Goal: Task Accomplishment & Management: Manage account settings

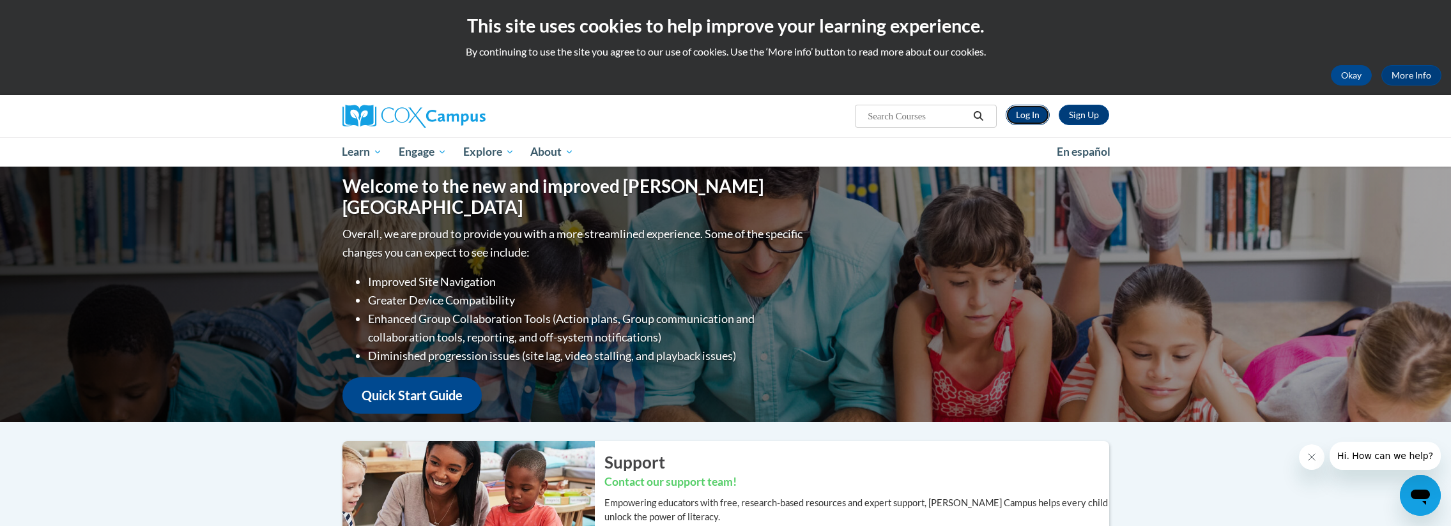
click at [1017, 118] on link "Log In" at bounding box center [1028, 115] width 44 height 20
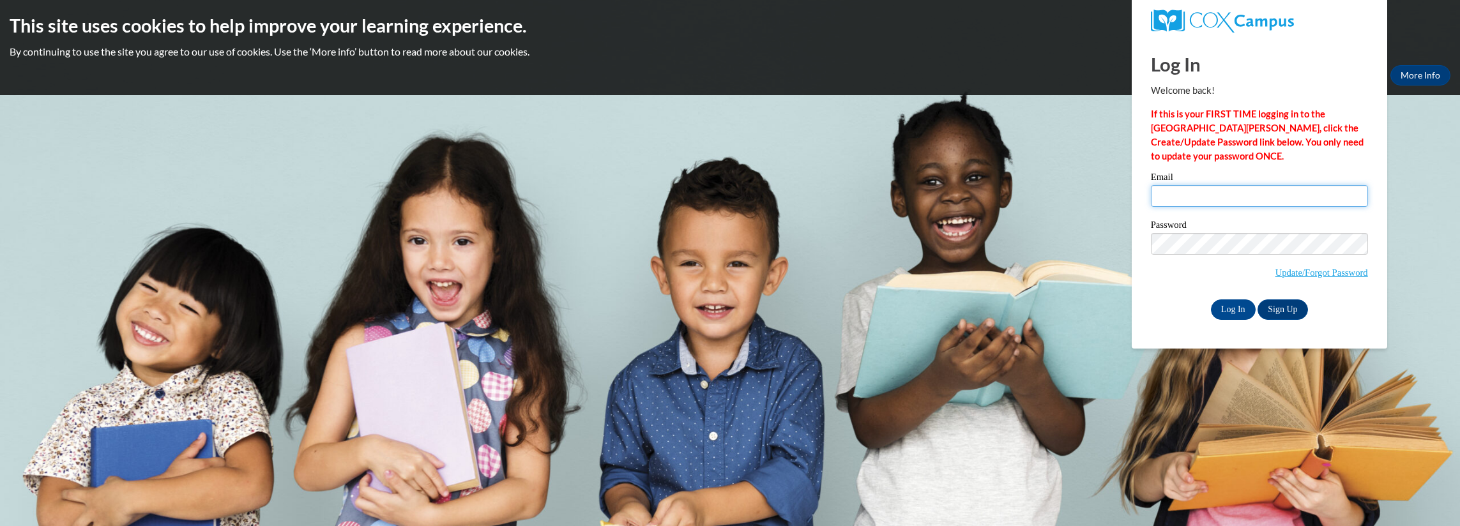
click at [1195, 198] on input "Email" at bounding box center [1259, 196] width 217 height 22
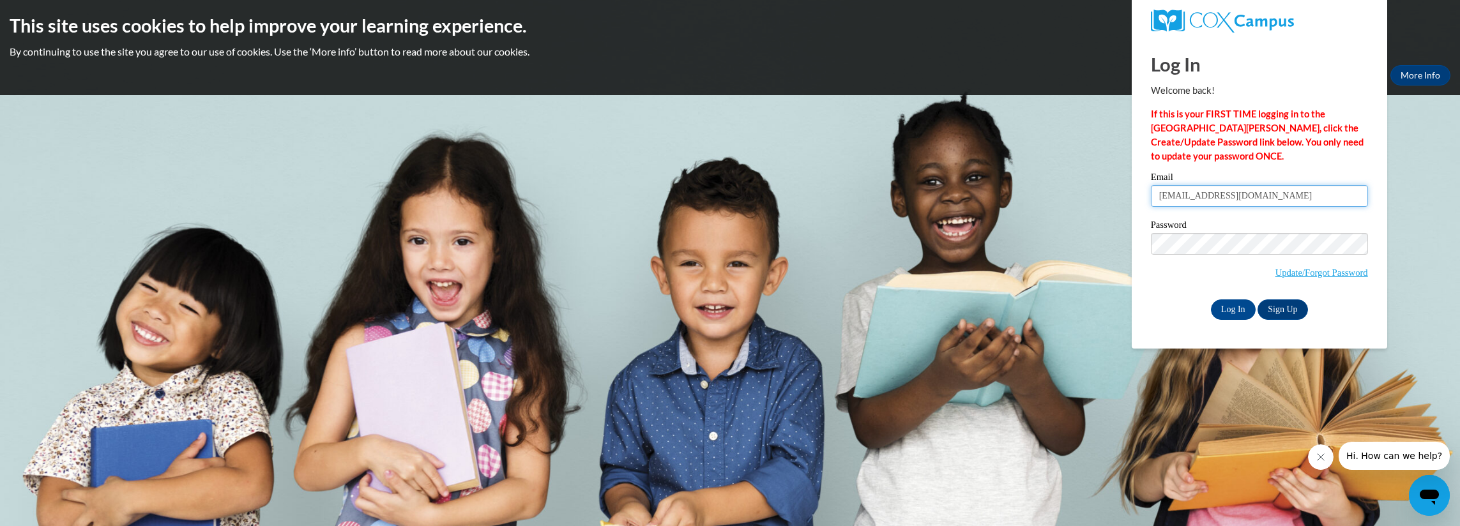
type input "platham@augusta.edu"
click at [1222, 305] on input "Log In" at bounding box center [1233, 310] width 45 height 20
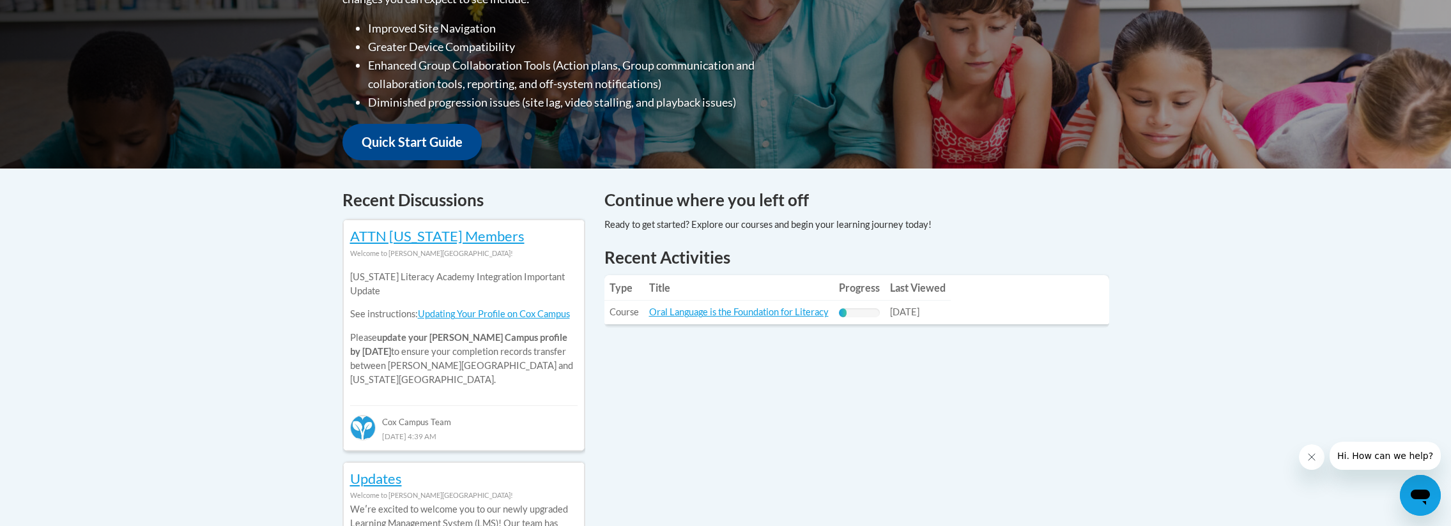
scroll to position [385, 0]
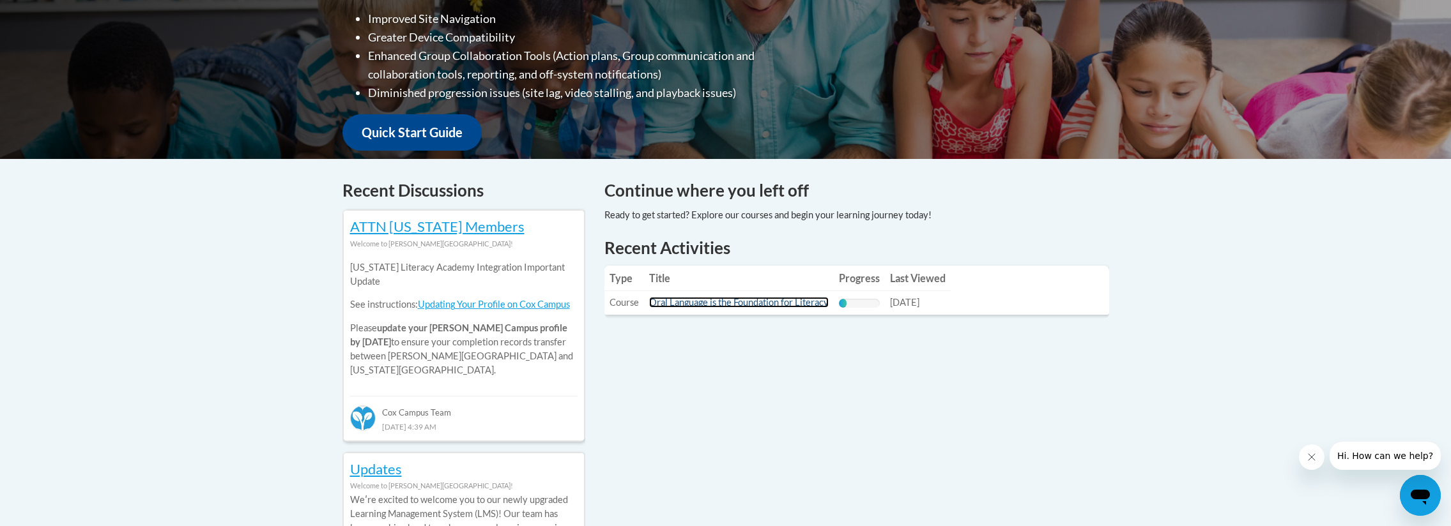
click at [720, 301] on link "Oral Language is the Foundation for Literacy" at bounding box center [739, 302] width 180 height 11
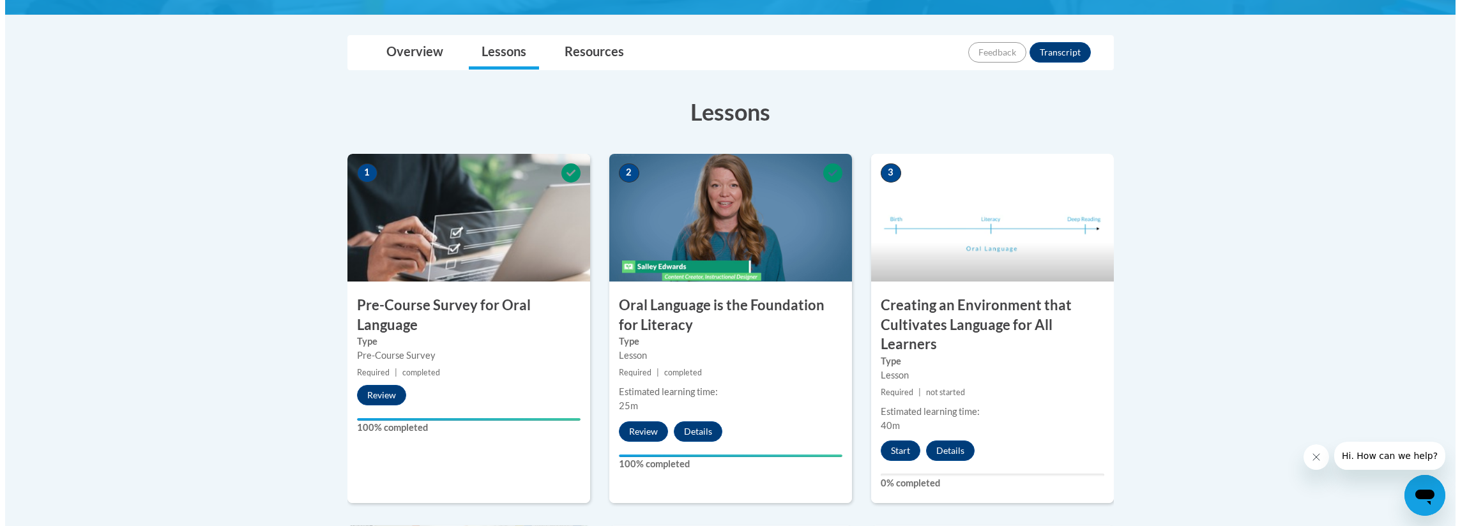
scroll to position [319, 0]
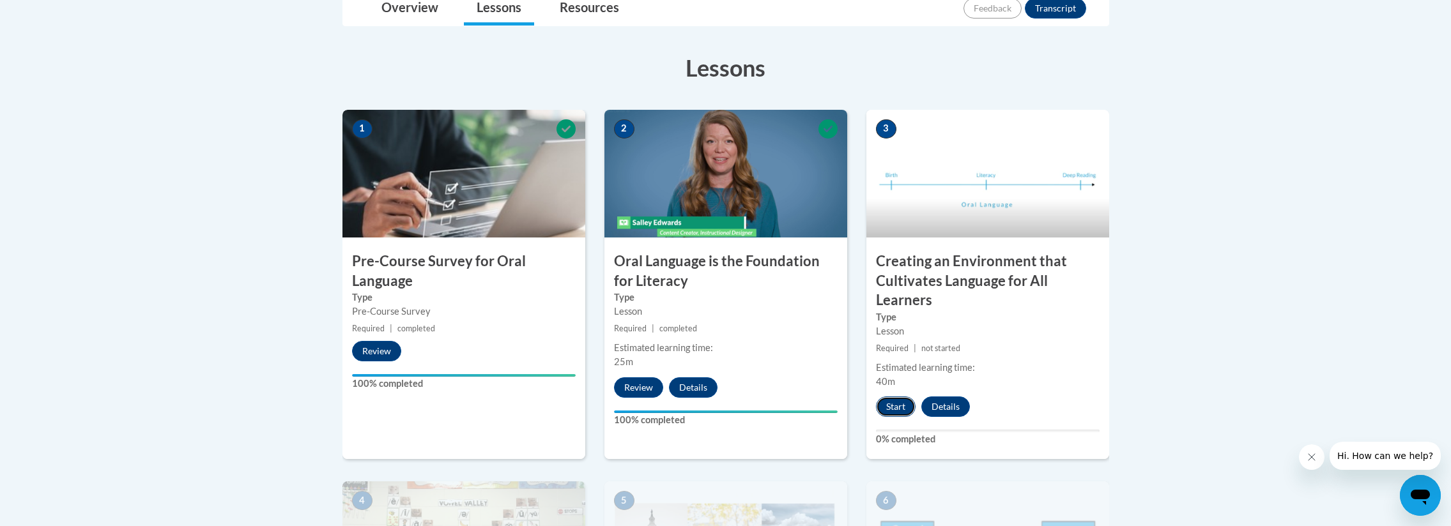
click at [900, 410] on button "Start" at bounding box center [896, 407] width 40 height 20
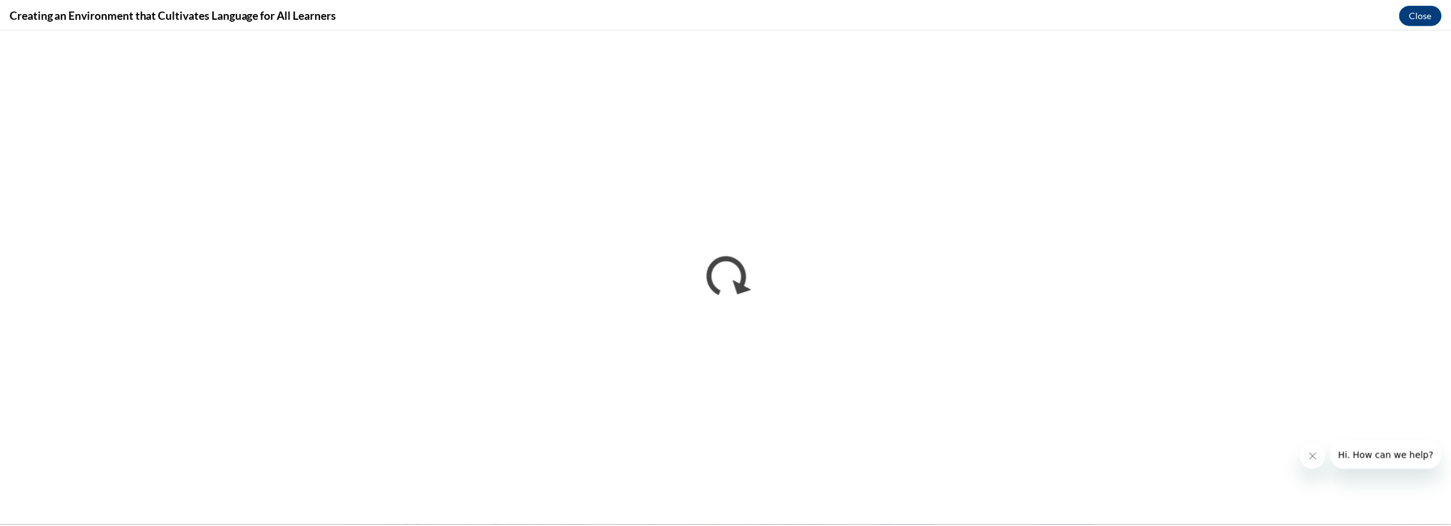
scroll to position [0, 0]
click at [1316, 457] on icon "Close message from company" at bounding box center [1320, 457] width 10 height 10
click at [1428, 13] on button "Close" at bounding box center [1429, 14] width 43 height 20
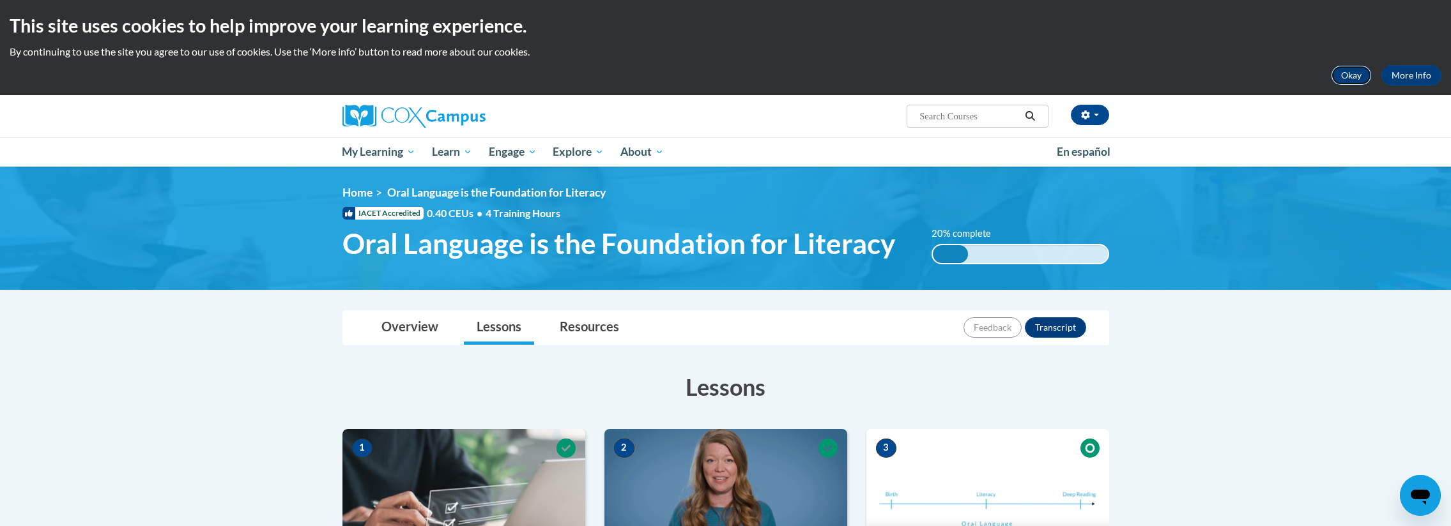
click at [1354, 75] on button "Okay" at bounding box center [1351, 75] width 41 height 20
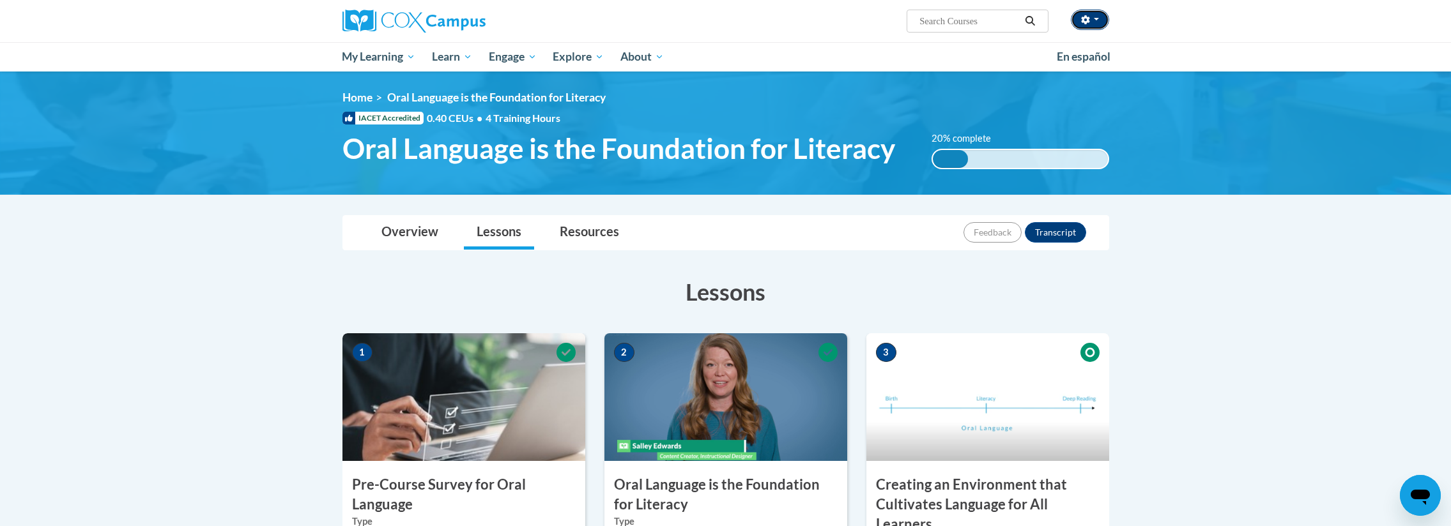
click at [1100, 15] on button "button" at bounding box center [1090, 20] width 38 height 20
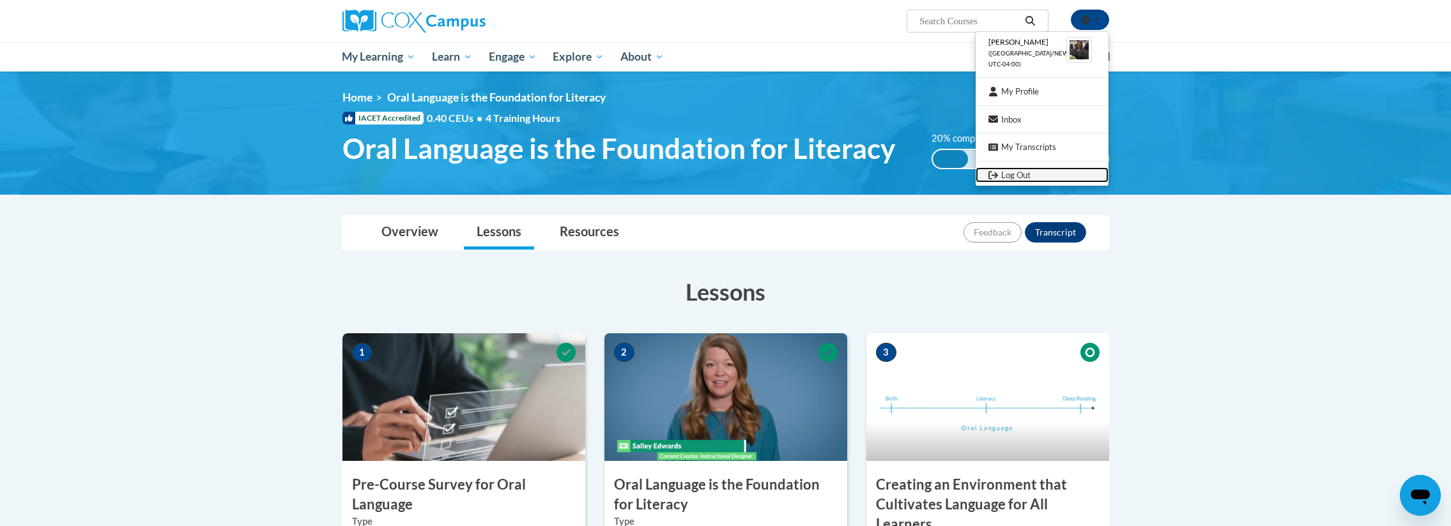
click at [1024, 174] on link "Log Out" at bounding box center [1042, 175] width 133 height 16
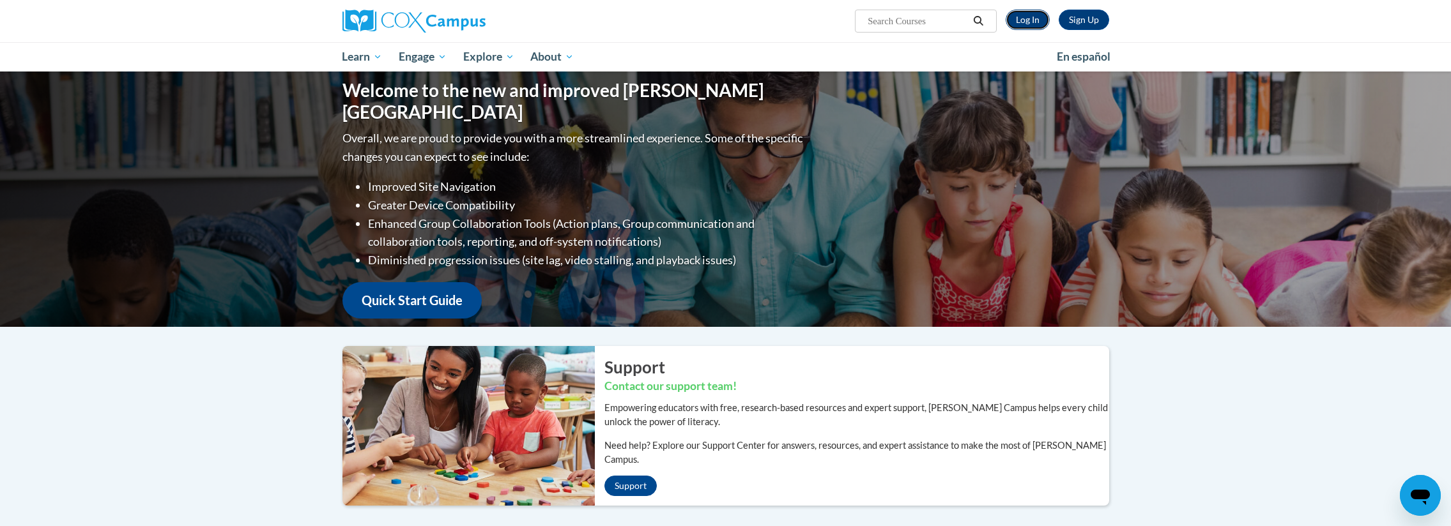
click at [1018, 20] on link "Log In" at bounding box center [1028, 20] width 44 height 20
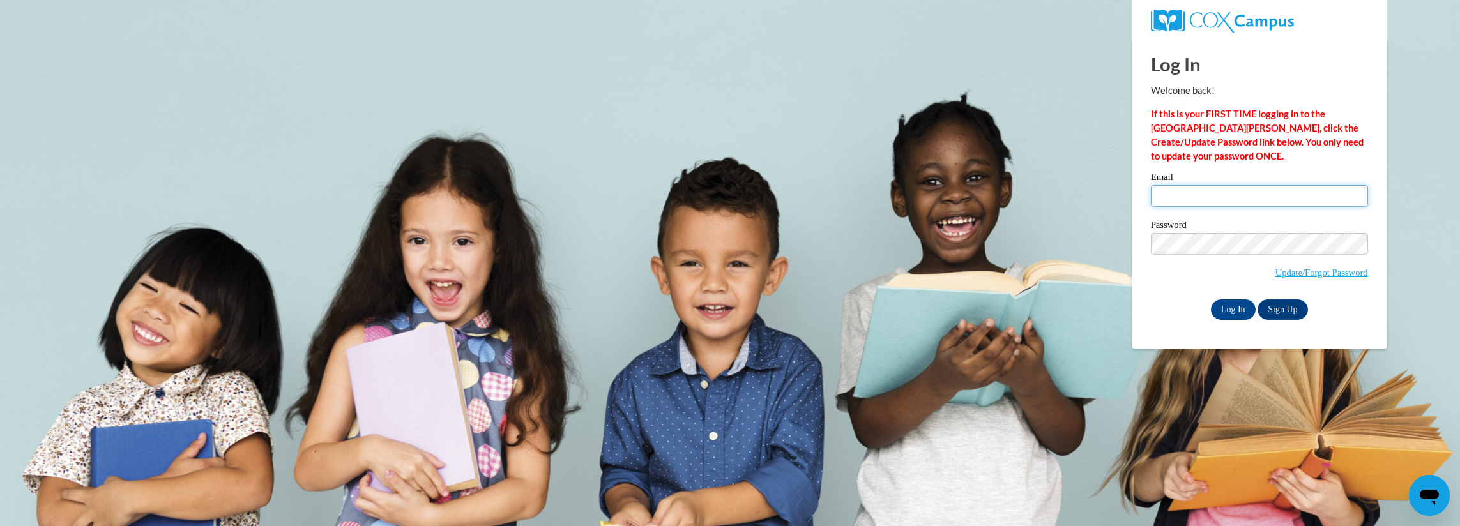
click at [1280, 196] on input "Email" at bounding box center [1259, 196] width 217 height 22
type input "[EMAIL_ADDRESS][DOMAIN_NAME]"
click at [1225, 310] on input "Log In" at bounding box center [1233, 310] width 45 height 20
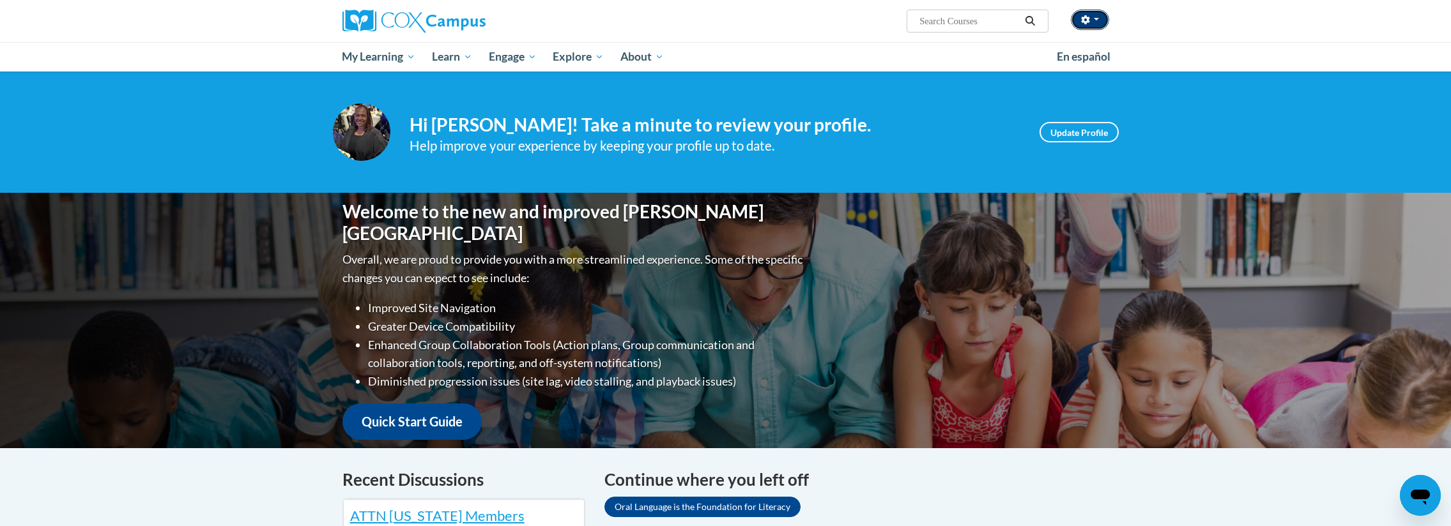
click at [1094, 19] on span "button" at bounding box center [1096, 19] width 5 height 3
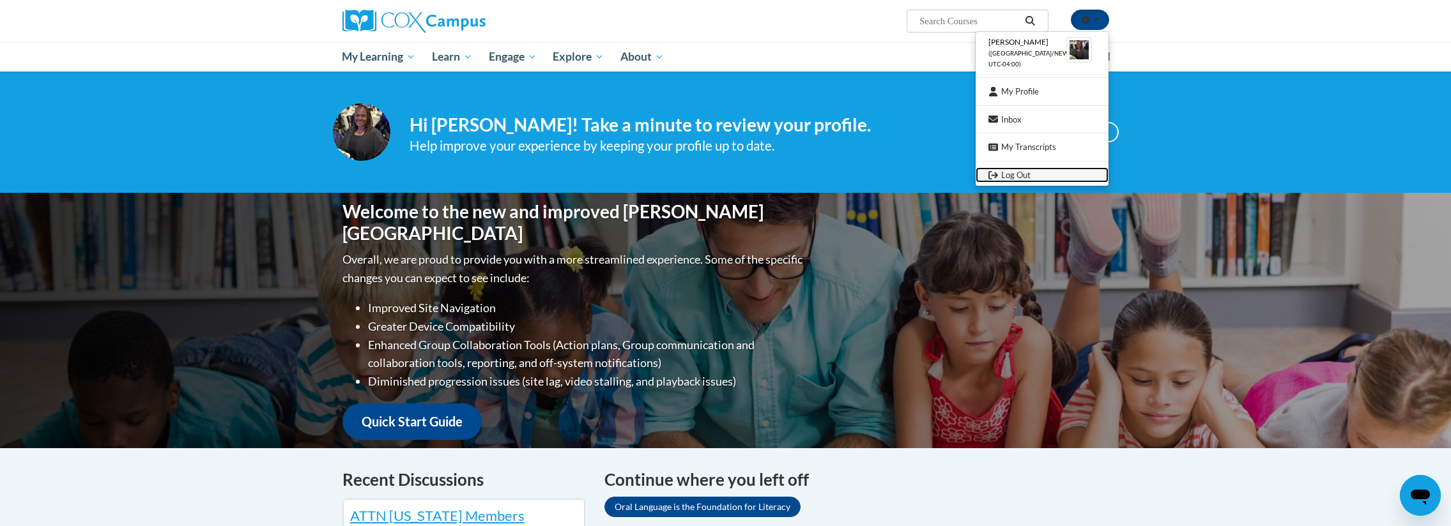
click at [1003, 174] on link "Log Out" at bounding box center [1042, 175] width 133 height 16
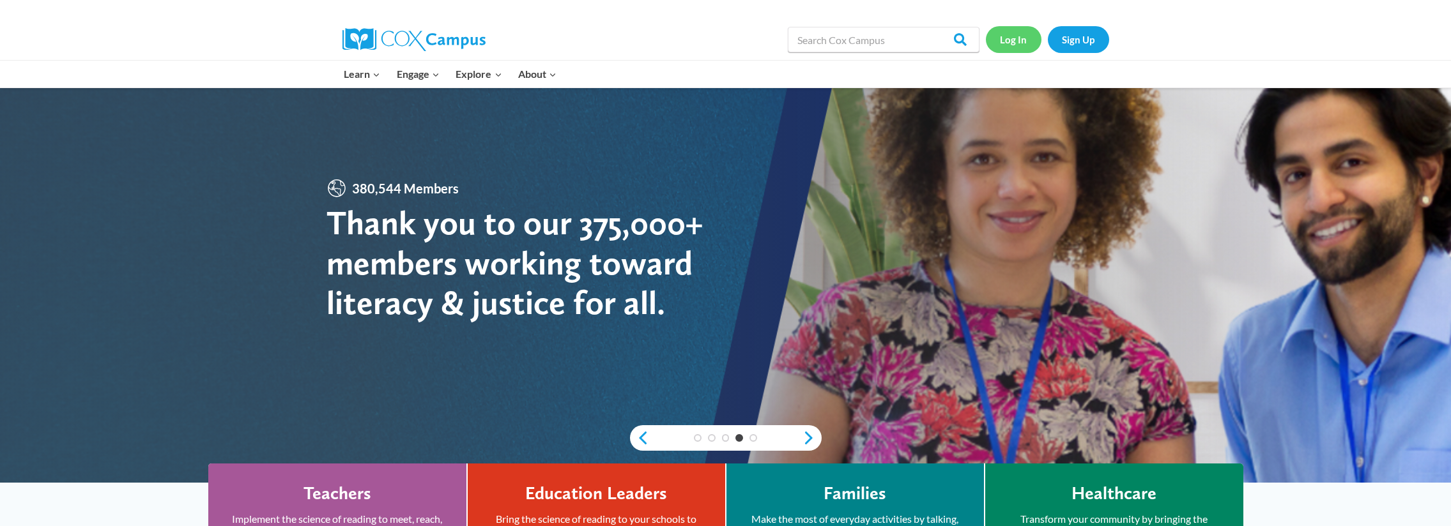
click at [1010, 40] on link "Log In" at bounding box center [1014, 39] width 56 height 26
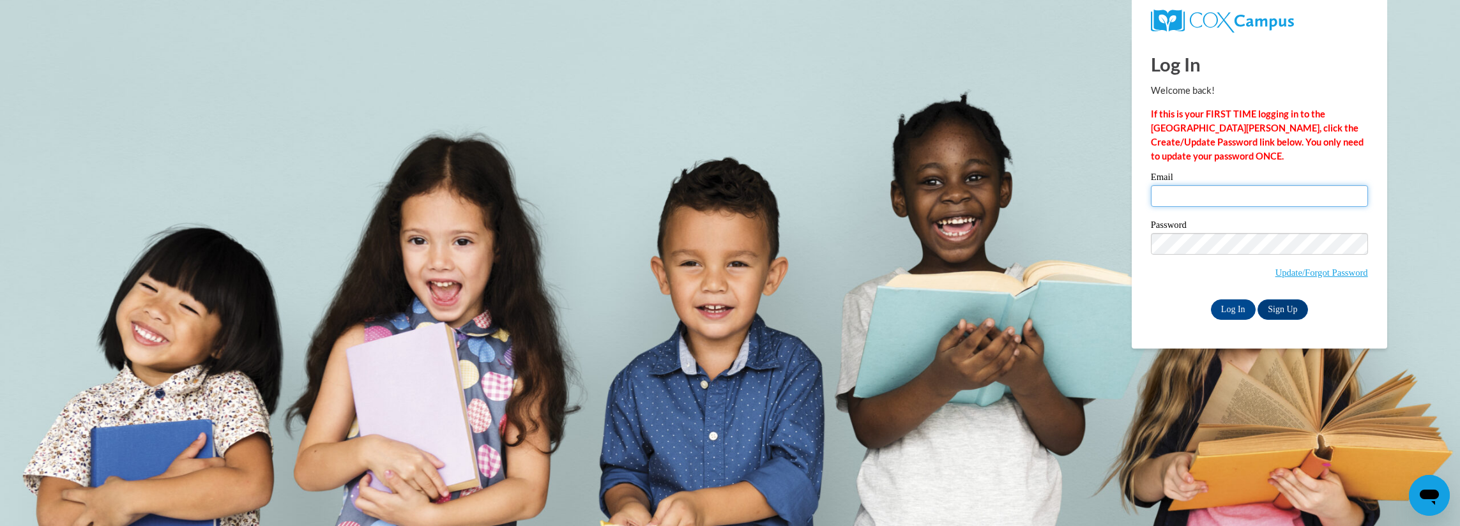
click at [1300, 195] on input "Email" at bounding box center [1259, 196] width 217 height 22
type input "[EMAIL_ADDRESS] hmjnghfkum,"
